Goal: Task Accomplishment & Management: Manage account settings

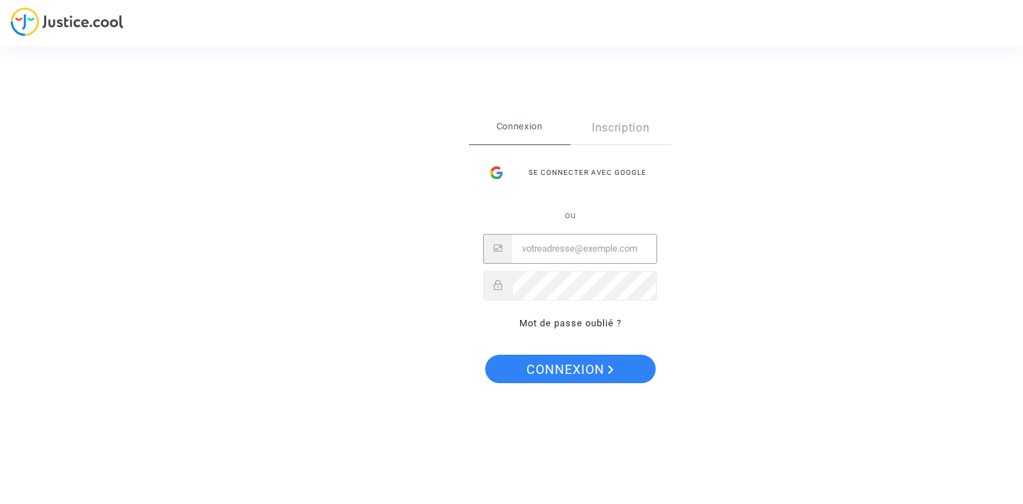
type input "[PERSON_NAME][EMAIL_ADDRESS][DOMAIN_NAME]"
click at [563, 367] on span "Connexion" at bounding box center [569, 370] width 87 height 30
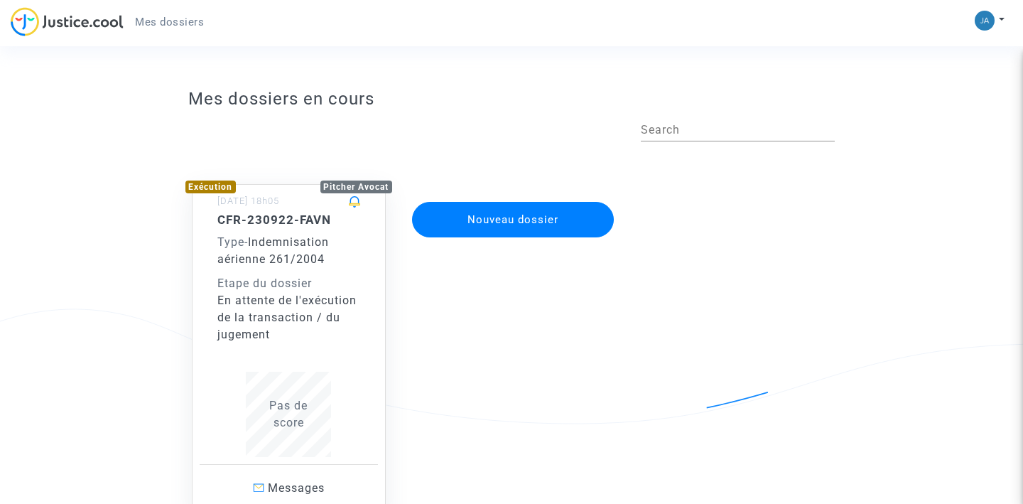
click at [531, 217] on button "Nouveau dossier" at bounding box center [513, 220] width 202 height 36
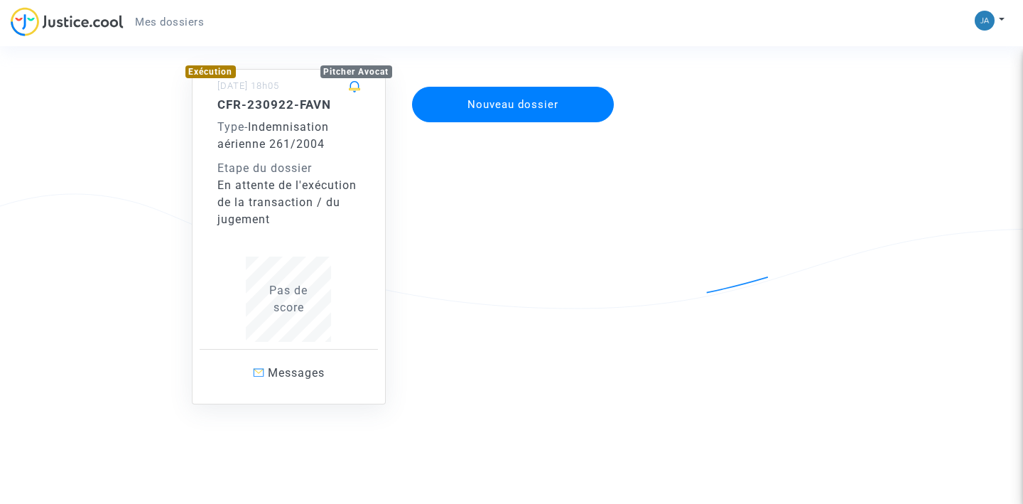
scroll to position [114, 0]
click at [176, 22] on span "Mes dossiers" at bounding box center [169, 22] width 69 height 13
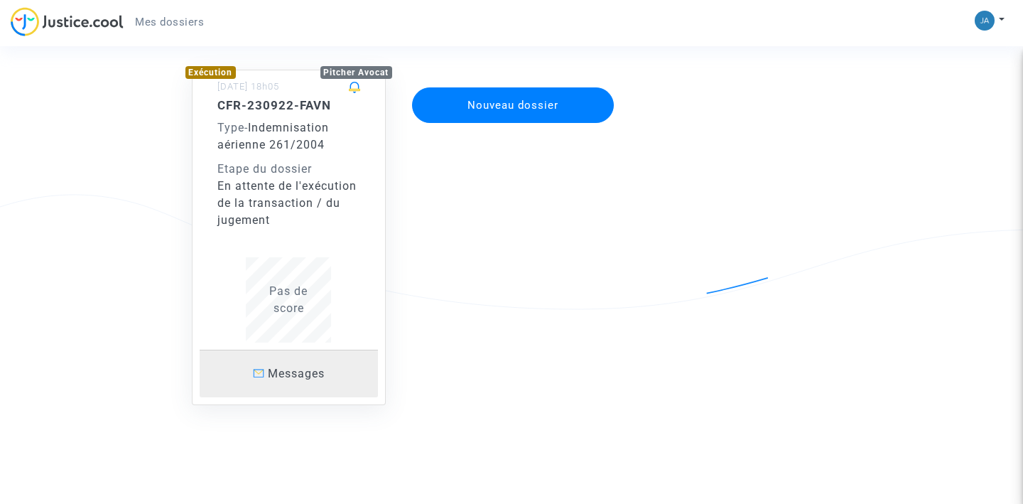
click at [294, 371] on span "Messages" at bounding box center [296, 373] width 57 height 13
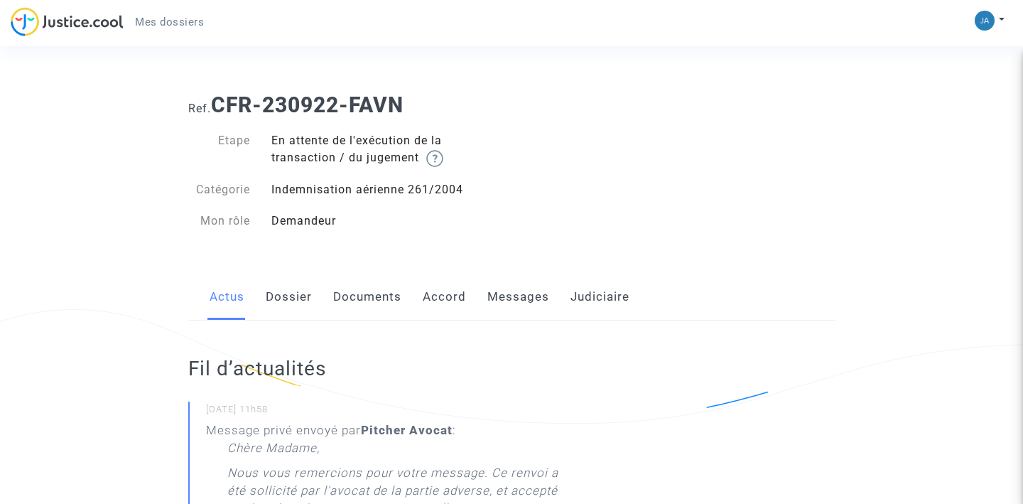
click at [986, 21] on img at bounding box center [985, 21] width 20 height 20
click at [941, 97] on link "Déconnexion" at bounding box center [948, 96] width 112 height 23
